Goal: Use online tool/utility: Use online tool/utility

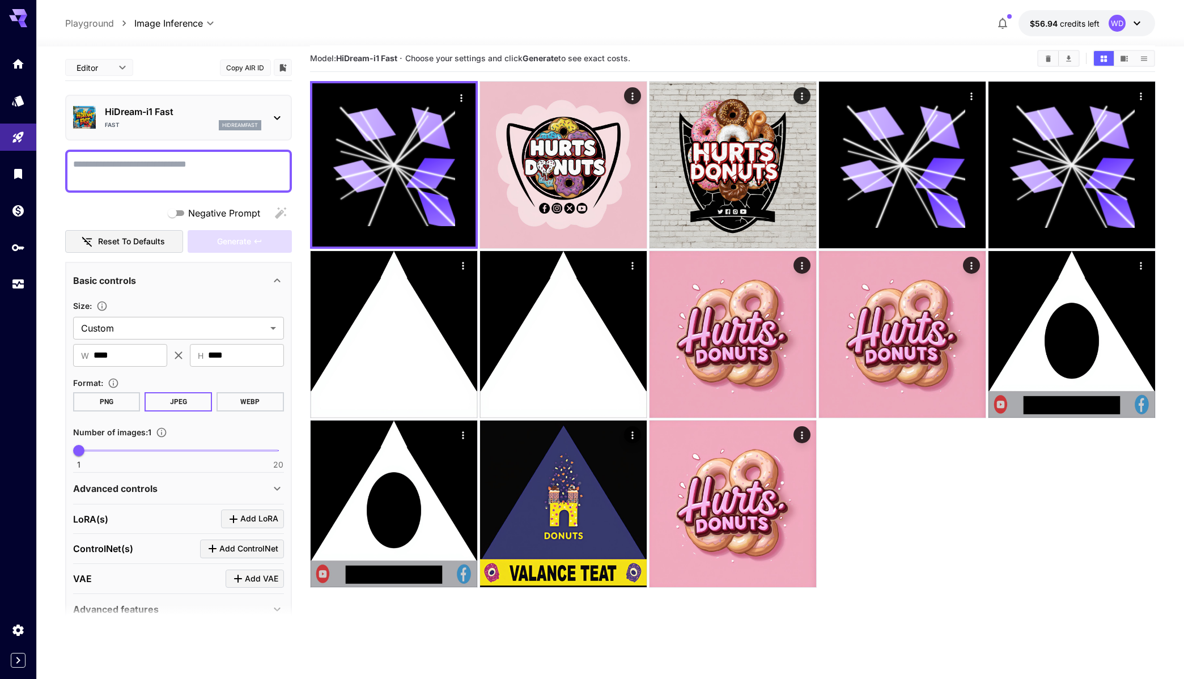
scroll to position [54, 0]
